Goal: Task Accomplishment & Management: Use online tool/utility

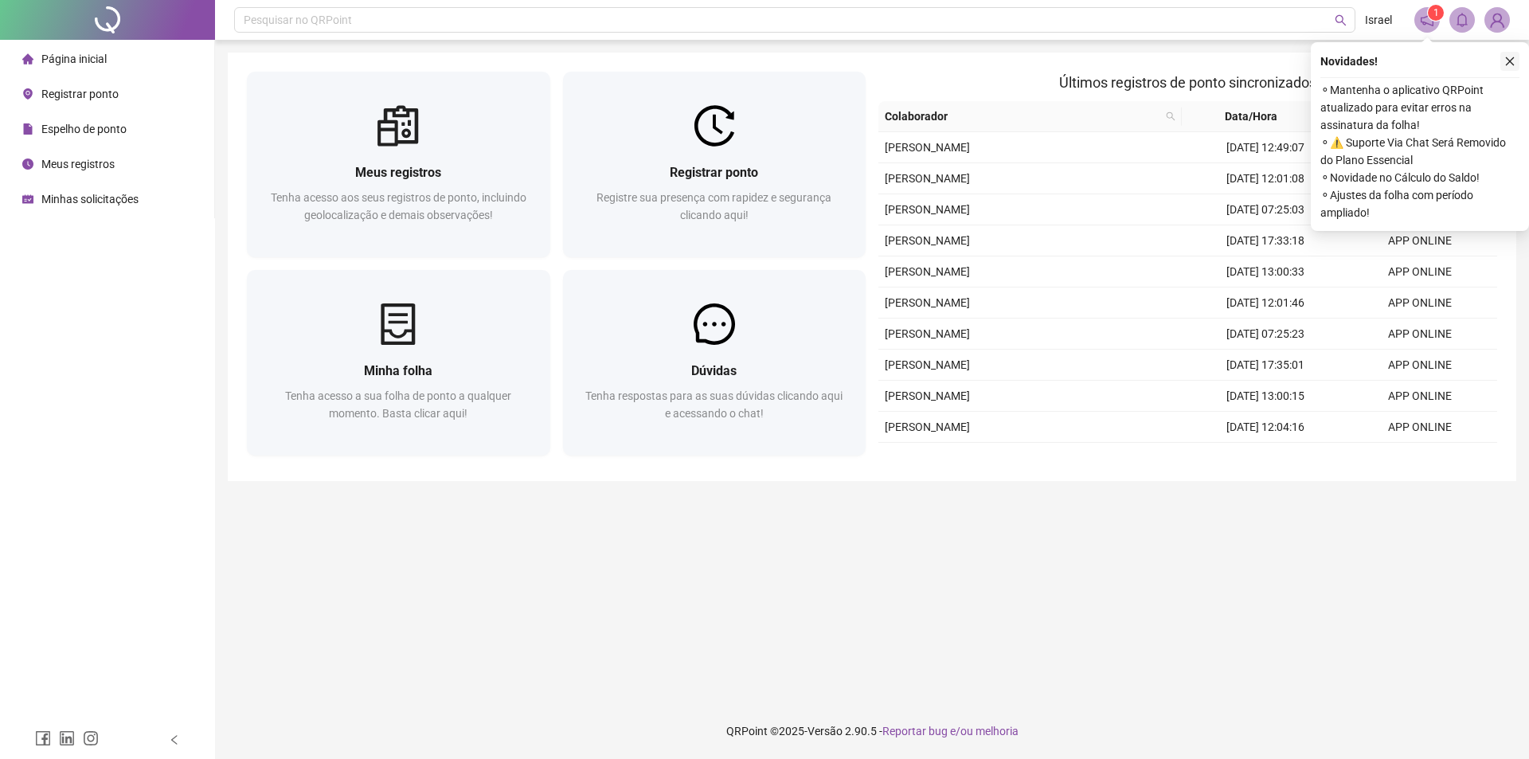
click at [1508, 64] on icon "close" at bounding box center [1509, 61] width 11 height 11
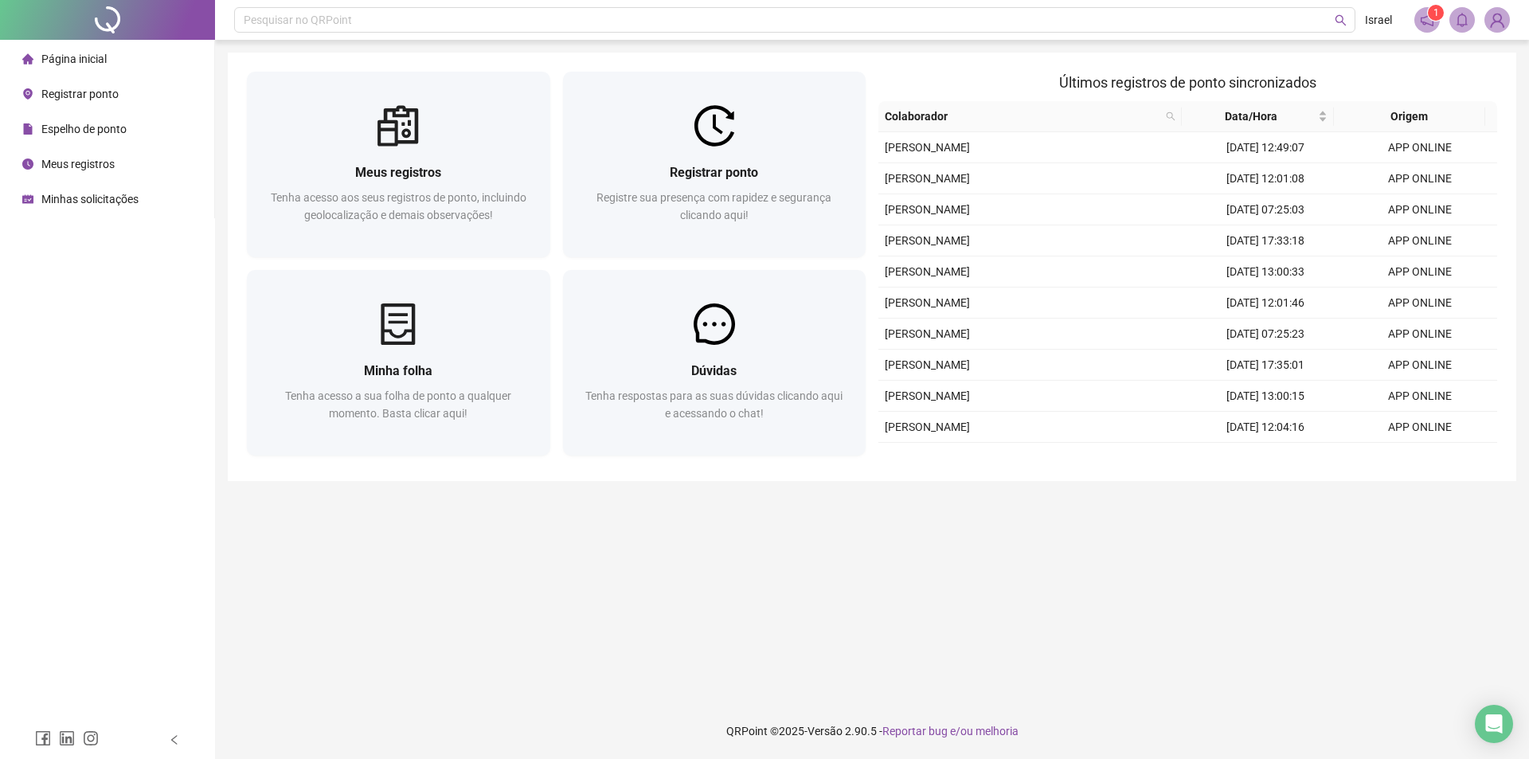
click at [1429, 16] on sup "1" at bounding box center [1436, 13] width 16 height 16
click at [1426, 20] on icon "notification" at bounding box center [1427, 20] width 14 height 14
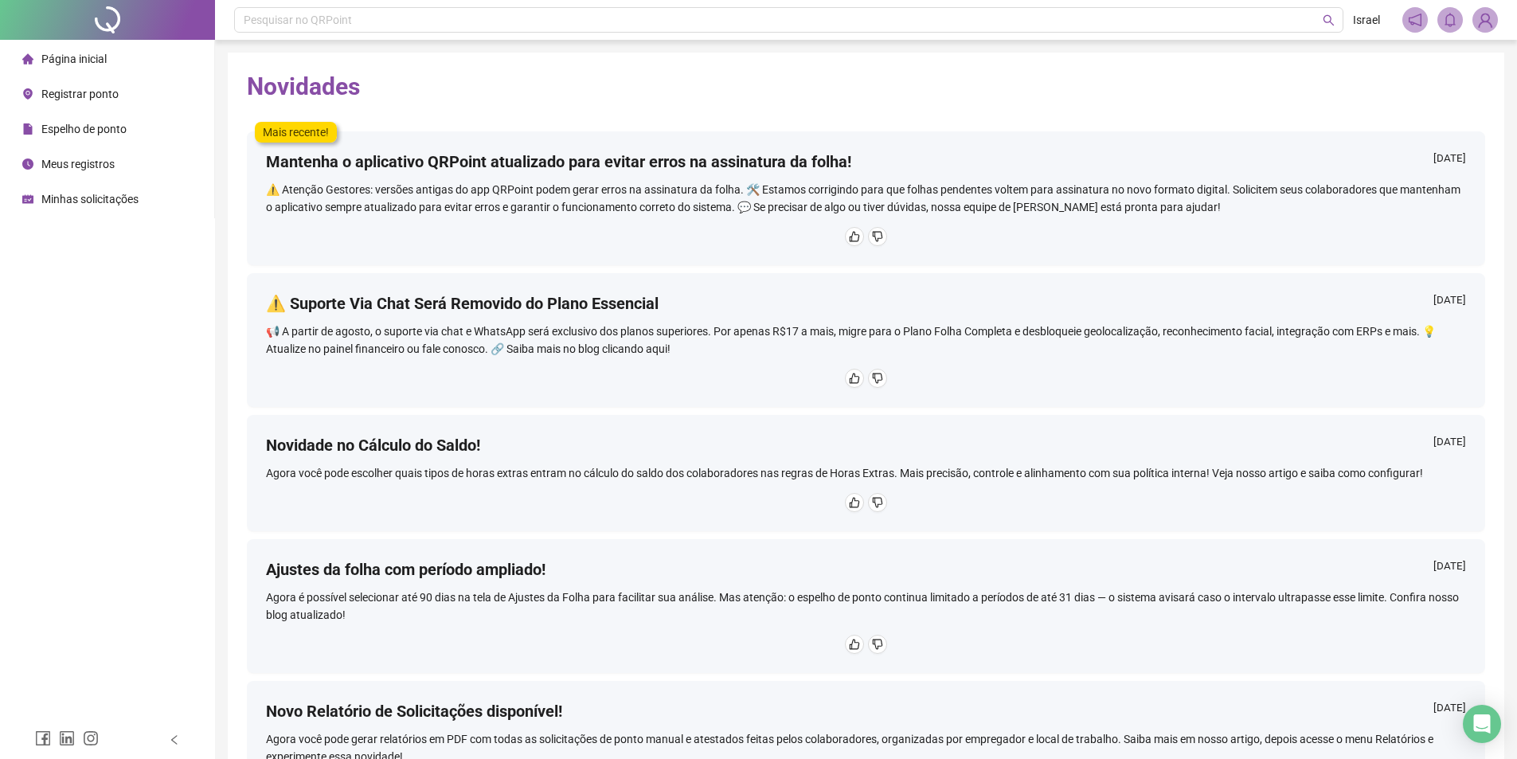
click at [57, 48] on div "Página inicial" at bounding box center [64, 59] width 84 height 32
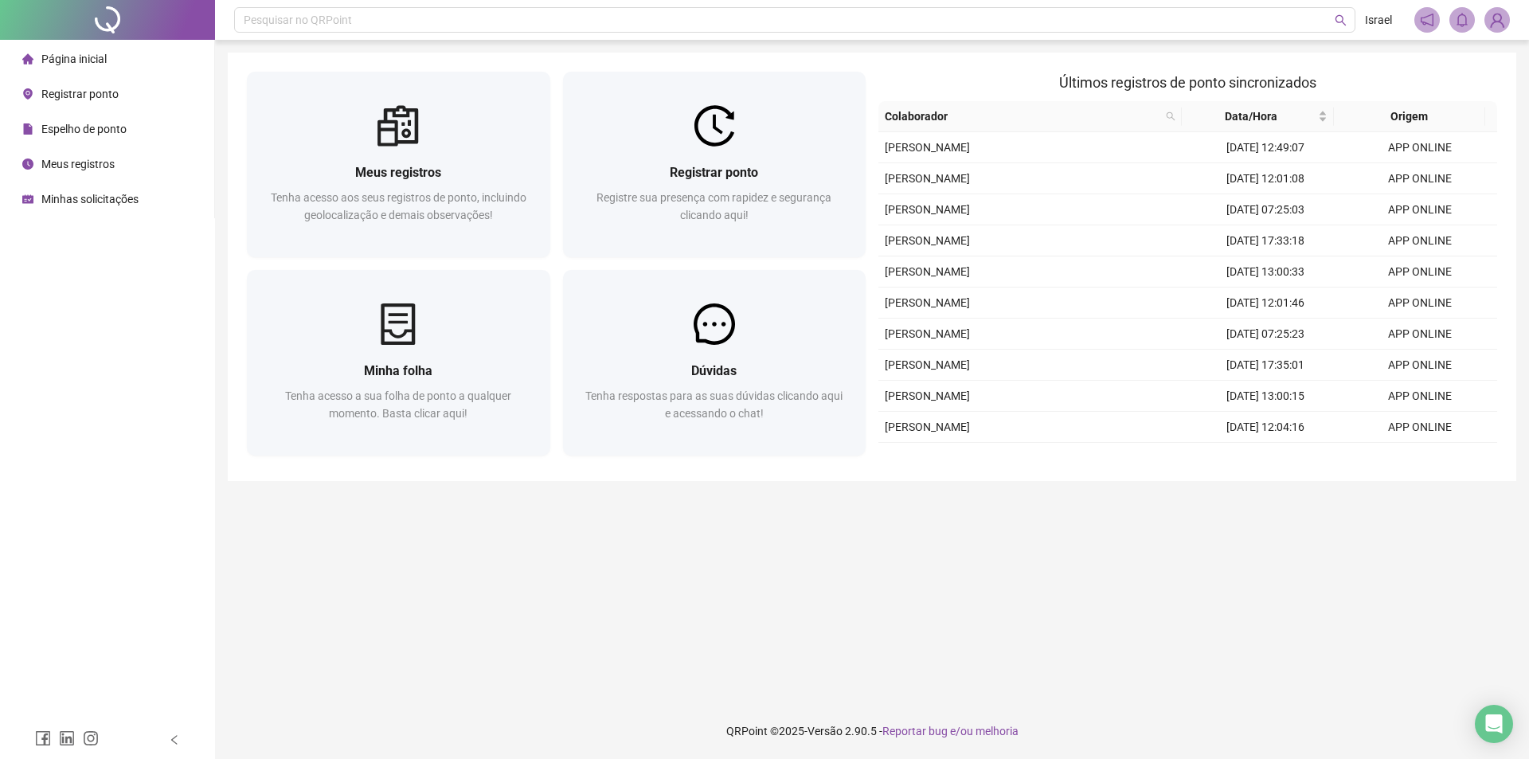
click at [102, 99] on span "Registrar ponto" at bounding box center [79, 94] width 77 height 13
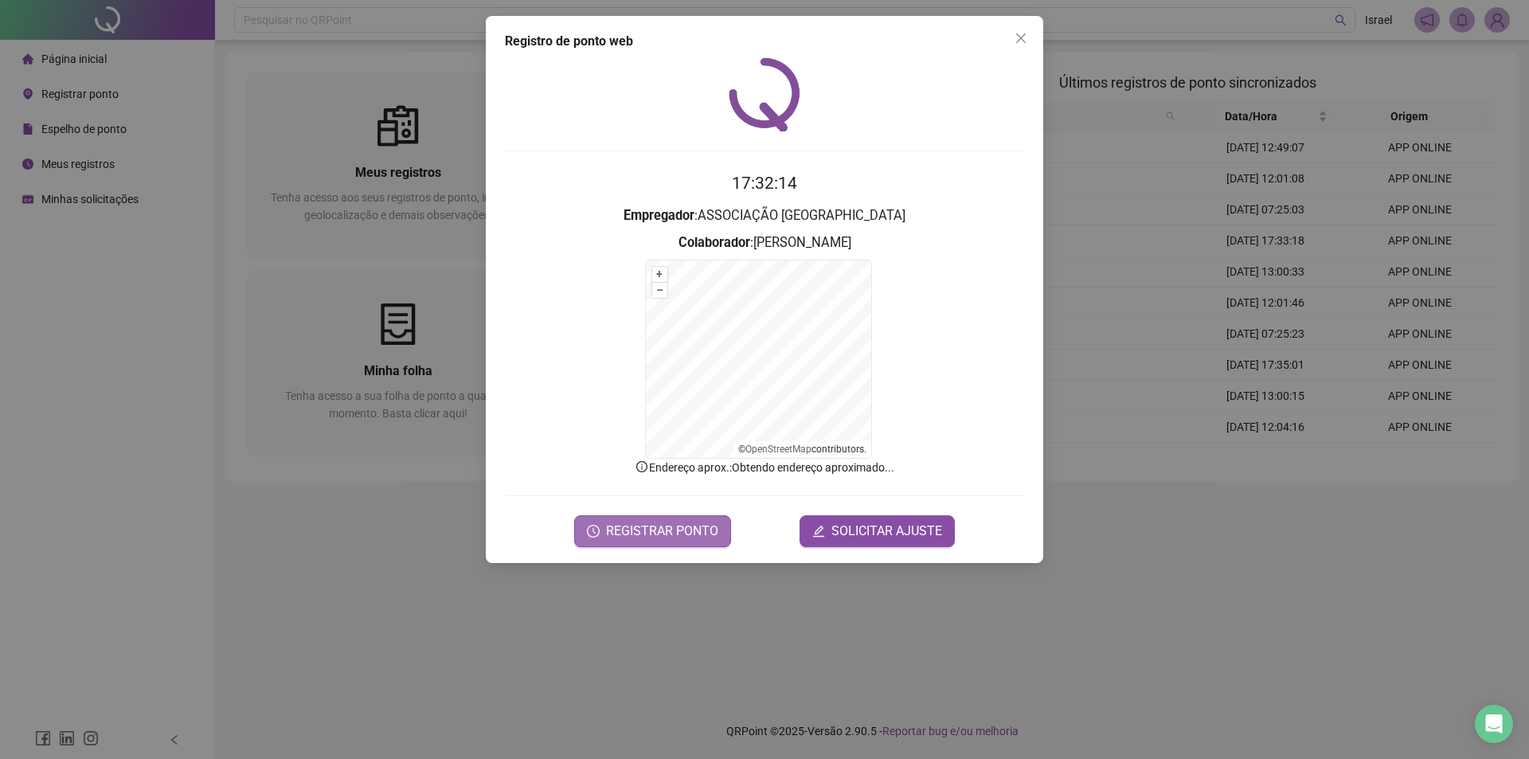
click at [652, 534] on span "REGISTRAR PONTO" at bounding box center [662, 531] width 112 height 19
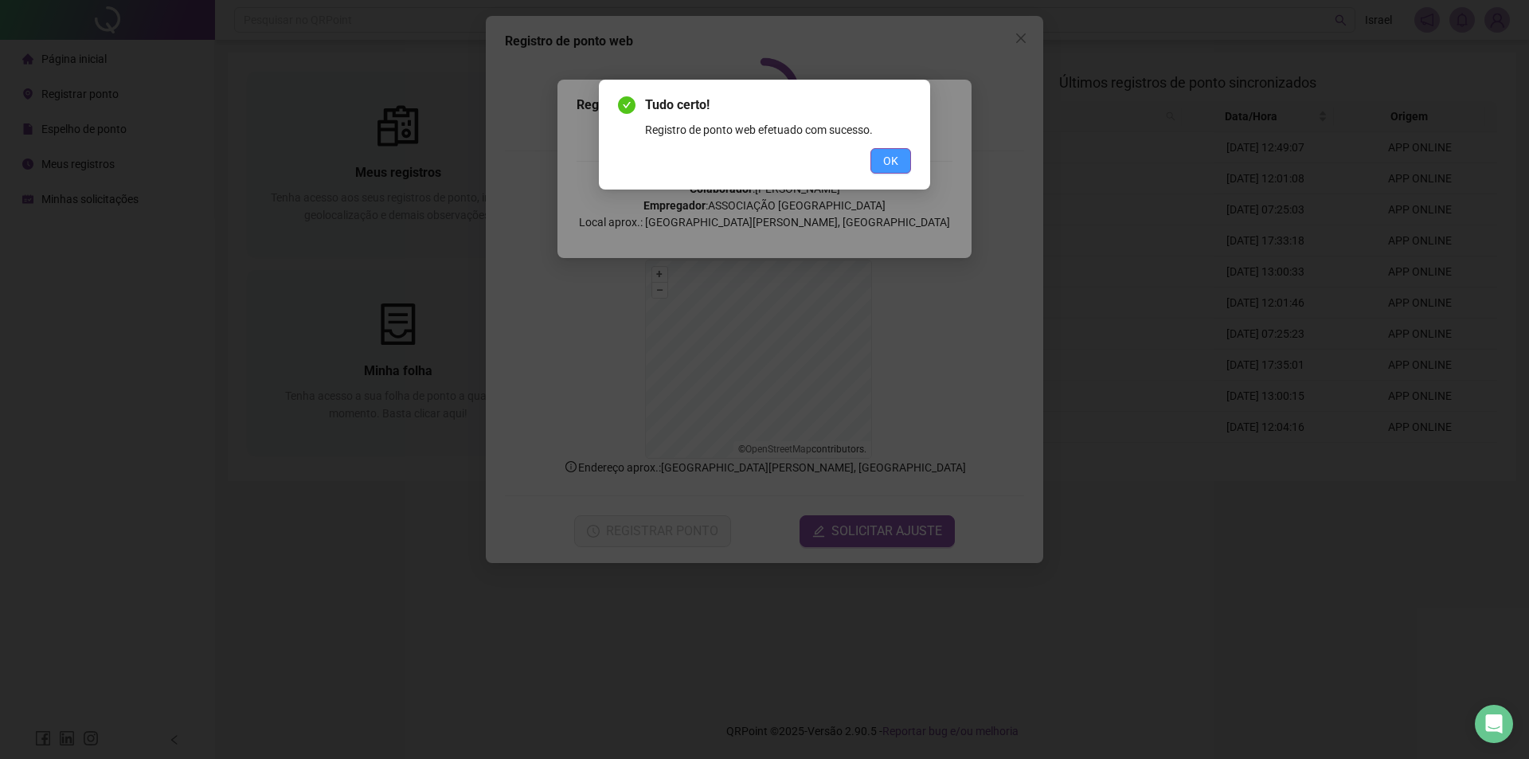
click at [900, 150] on button "OK" at bounding box center [890, 160] width 41 height 25
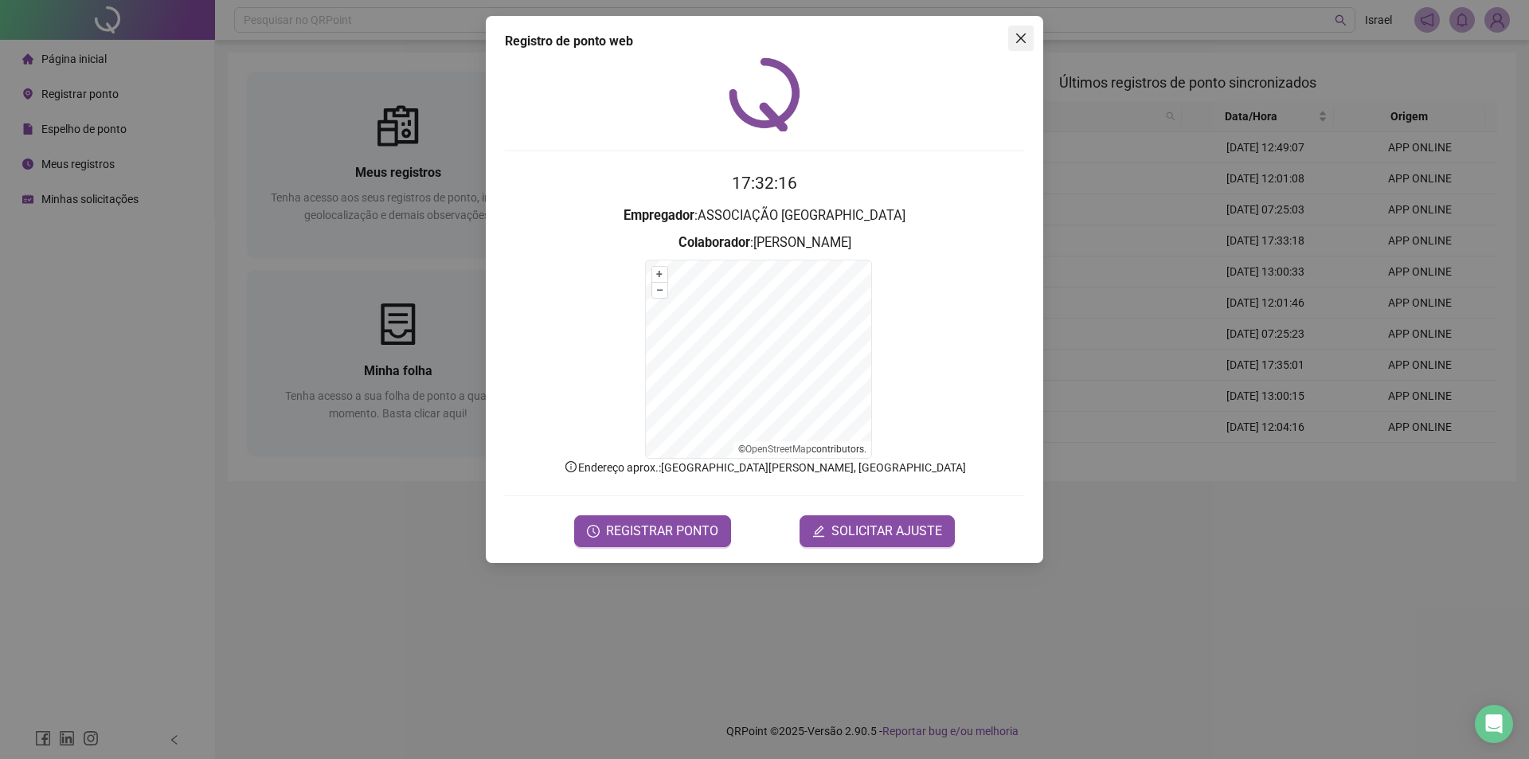
click at [1015, 41] on icon "close" at bounding box center [1020, 38] width 13 height 13
